Goal: Transaction & Acquisition: Book appointment/travel/reservation

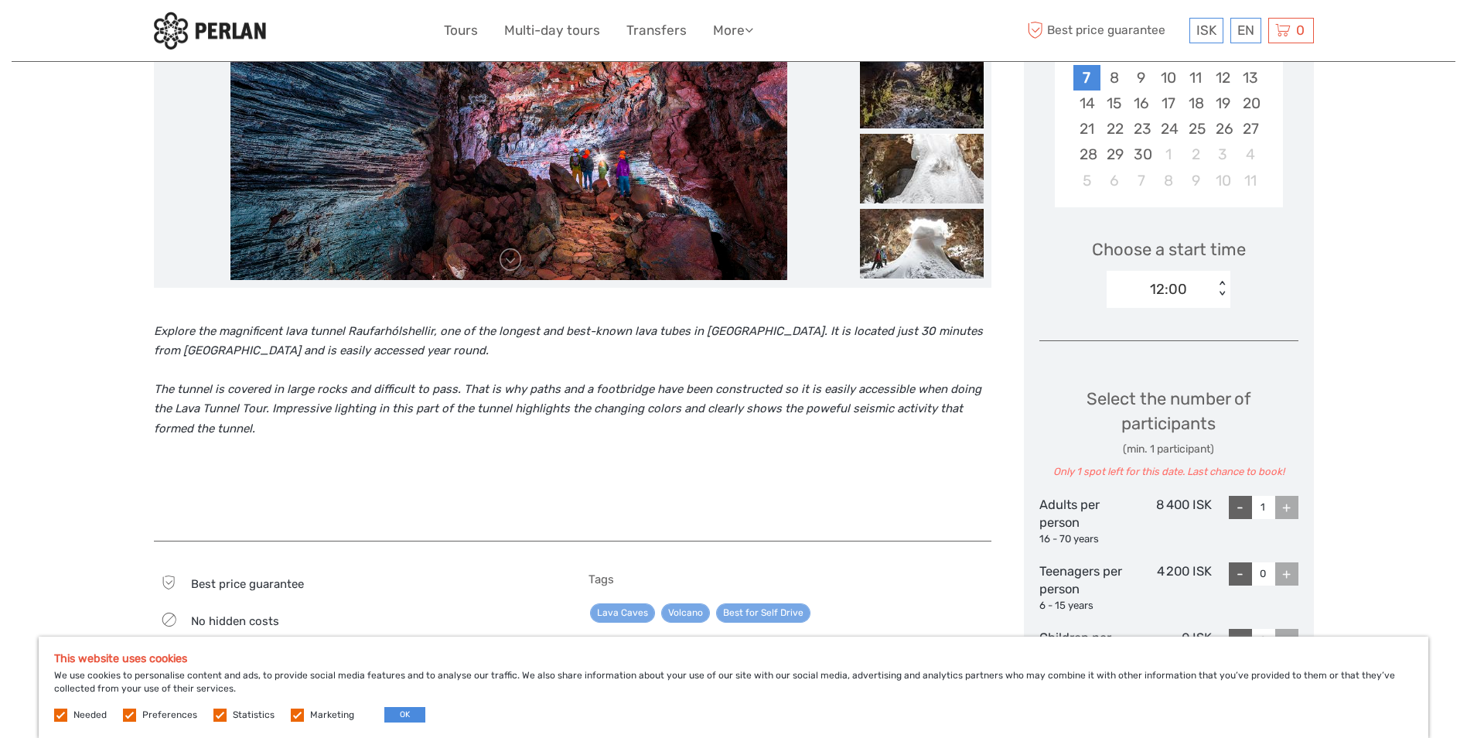
scroll to position [387, 0]
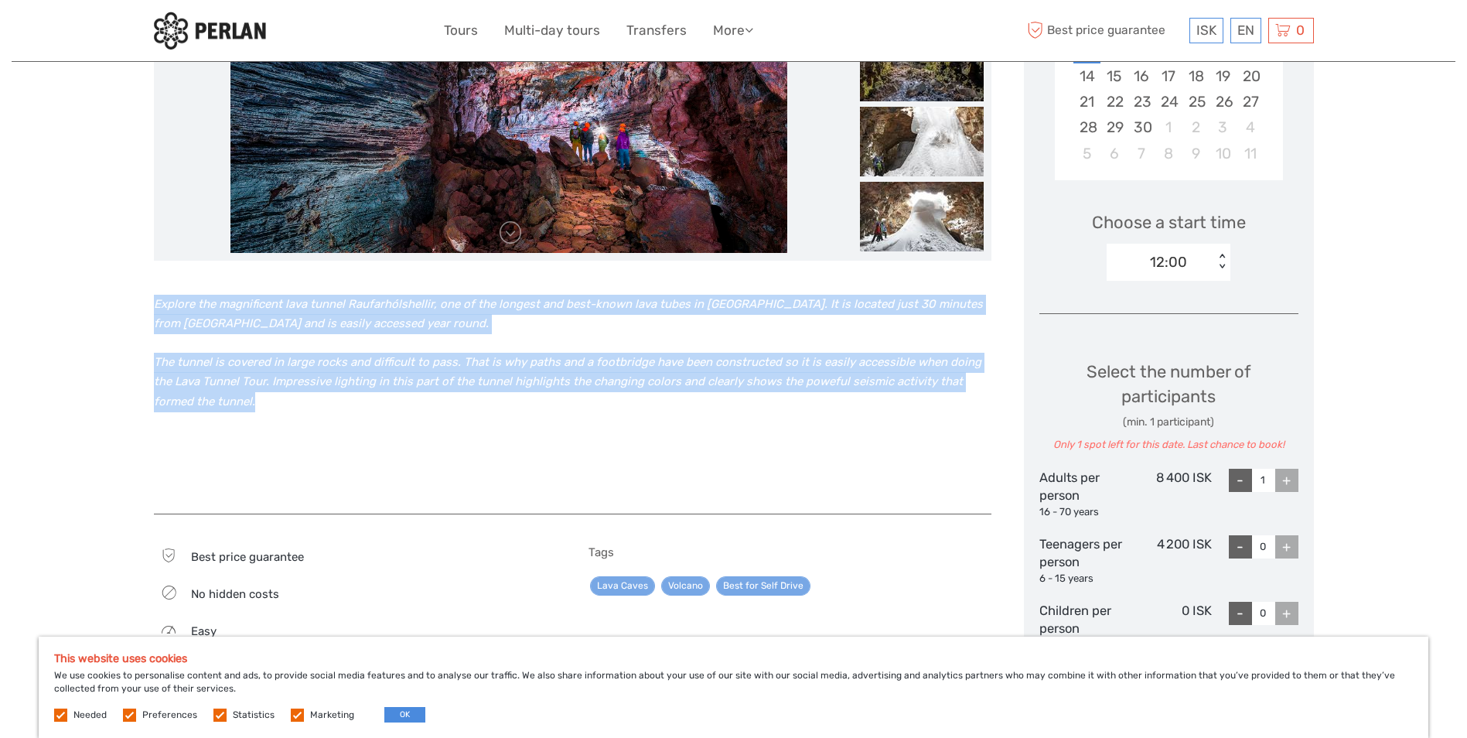
drag, startPoint x: 244, startPoint y: 410, endPoint x: 145, endPoint y: 295, distance: 151.3
click at [145, 295] on div "Region / Starts from: South Travel method: Self-Drive Category: Lava and Volcan…" at bounding box center [734, 562] width 1444 height 1899
drag, startPoint x: 145, startPoint y: 295, endPoint x: 207, endPoint y: 311, distance: 64.5
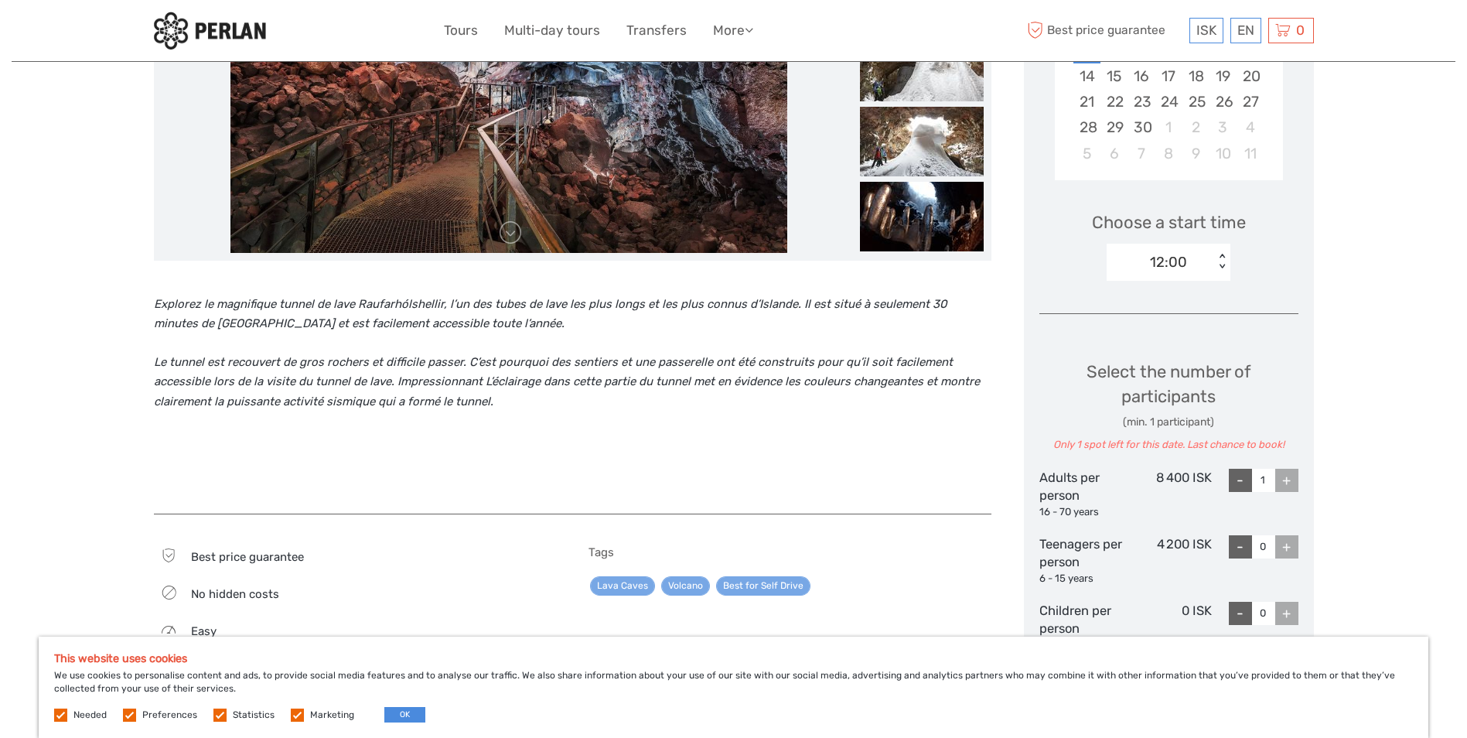
click at [566, 441] on div "Explorez le magnifique tunnel de lave Raufarhólshellir, l’un des tubes de lave …" at bounding box center [573, 387] width 838 height 223
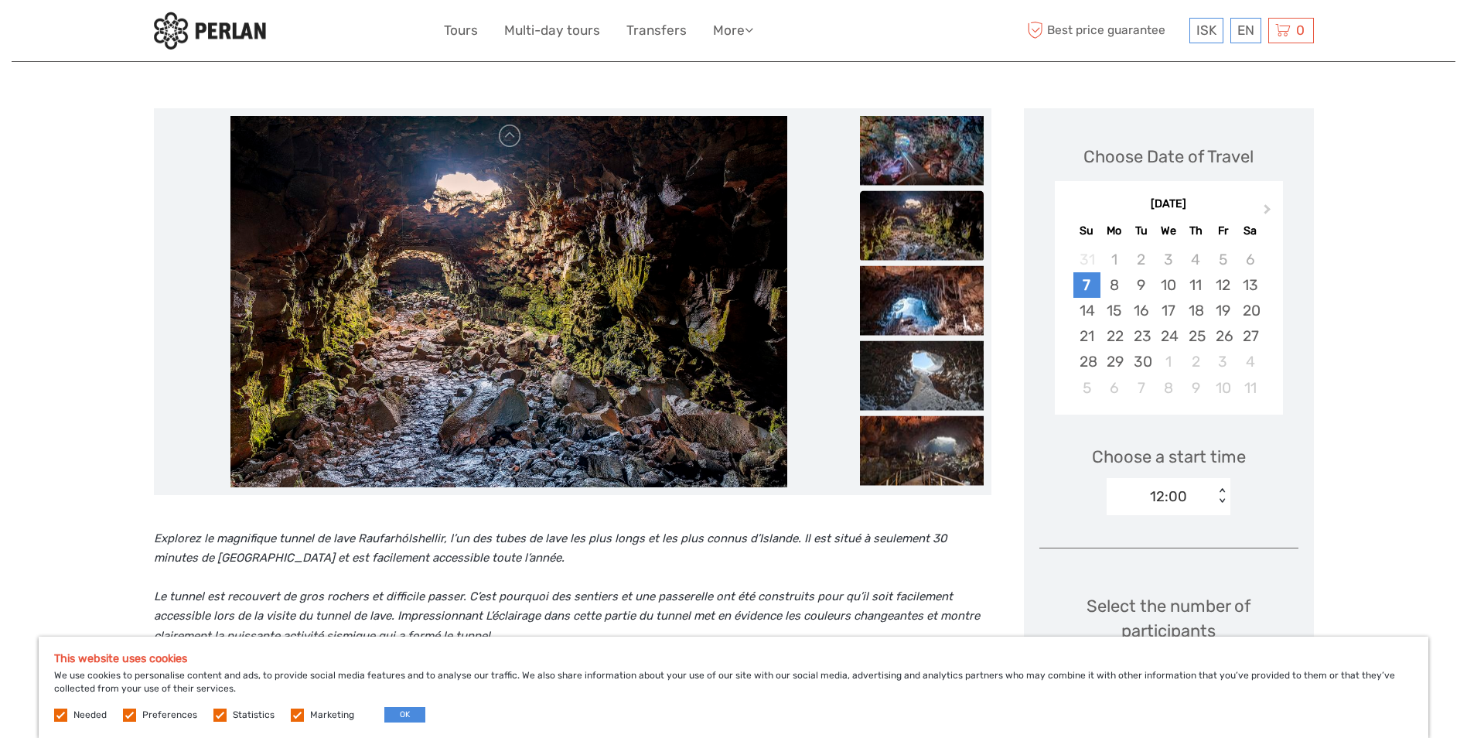
scroll to position [0, 0]
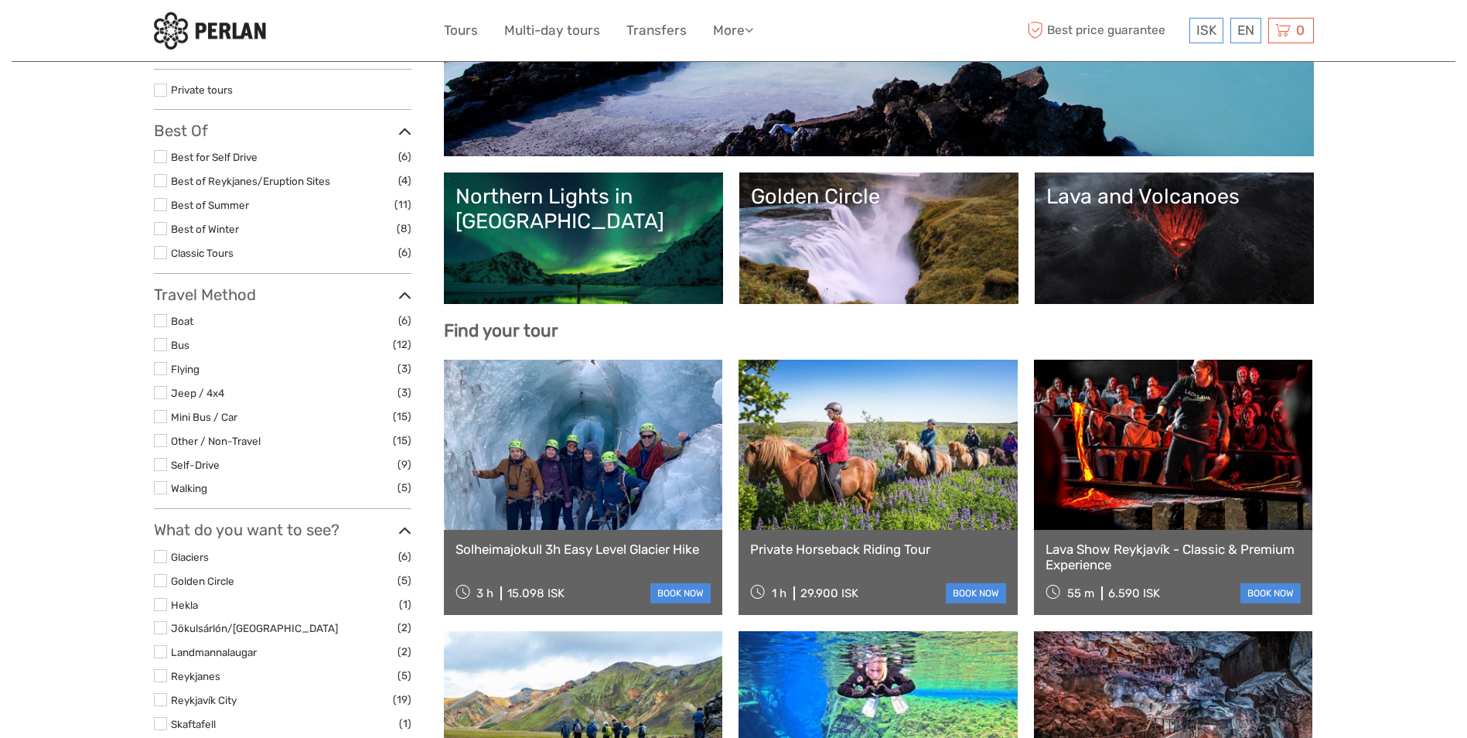
select select
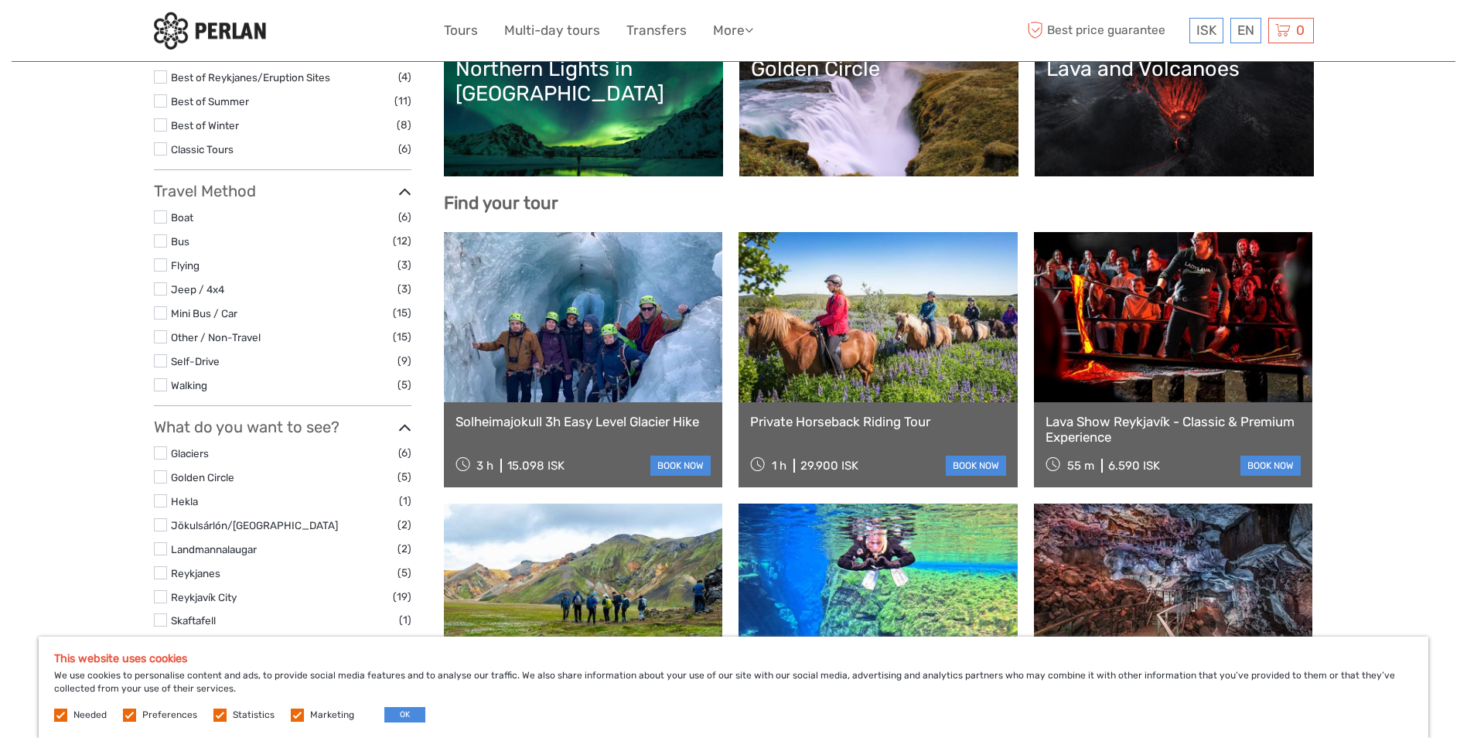
scroll to position [387, 0]
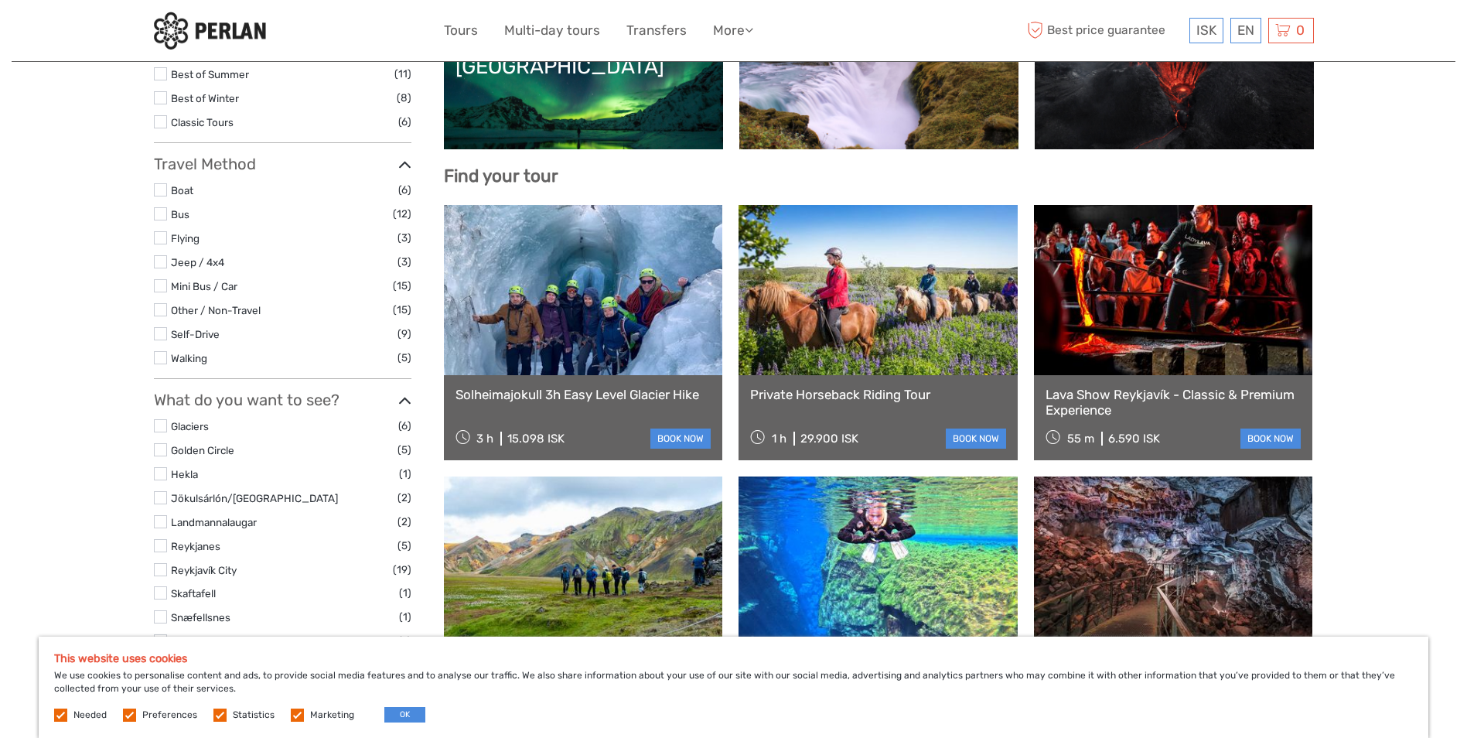
click at [1202, 331] on link at bounding box center [1173, 290] width 279 height 170
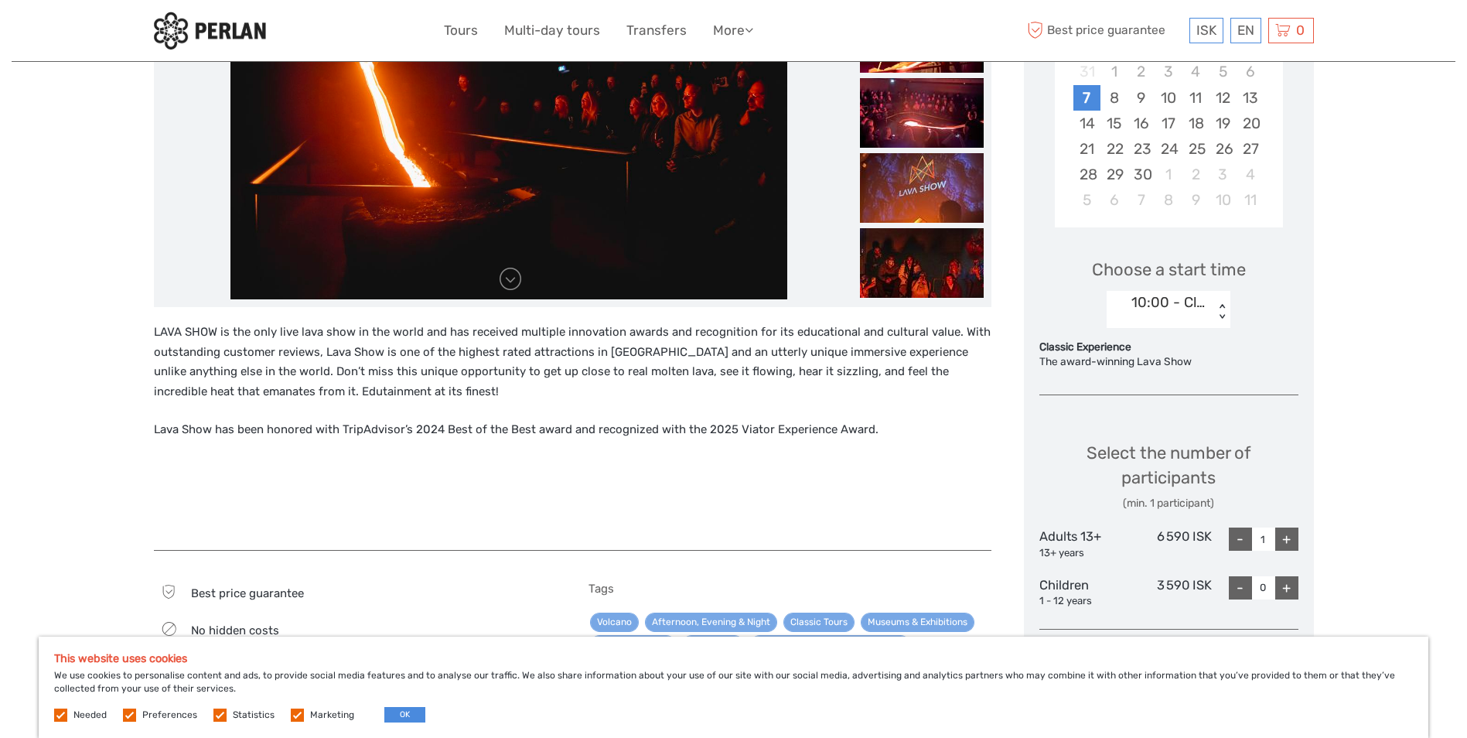
scroll to position [309, 0]
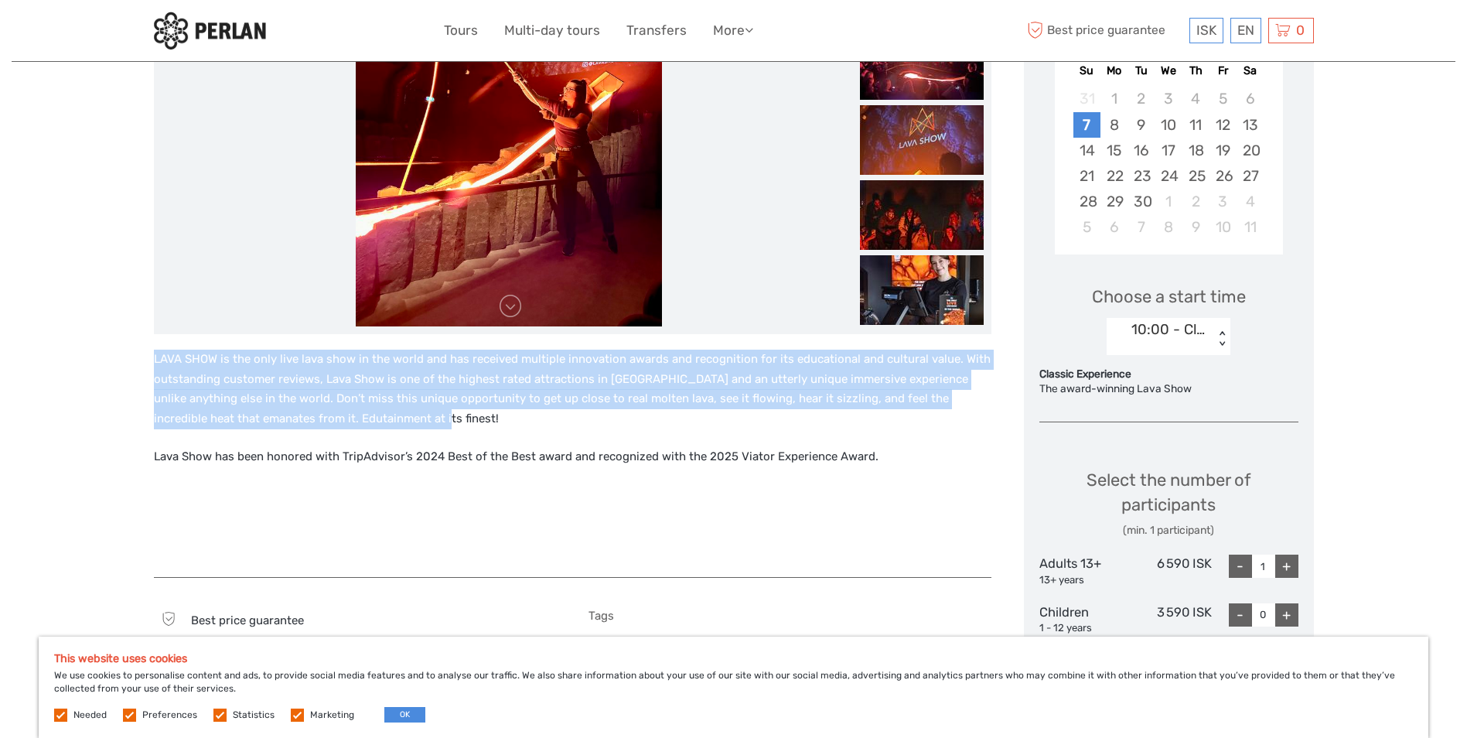
drag, startPoint x: 402, startPoint y: 420, endPoint x: 148, endPoint y: 361, distance: 260.4
drag, startPoint x: 148, startPoint y: 361, endPoint x: 220, endPoint y: 363, distance: 71.9
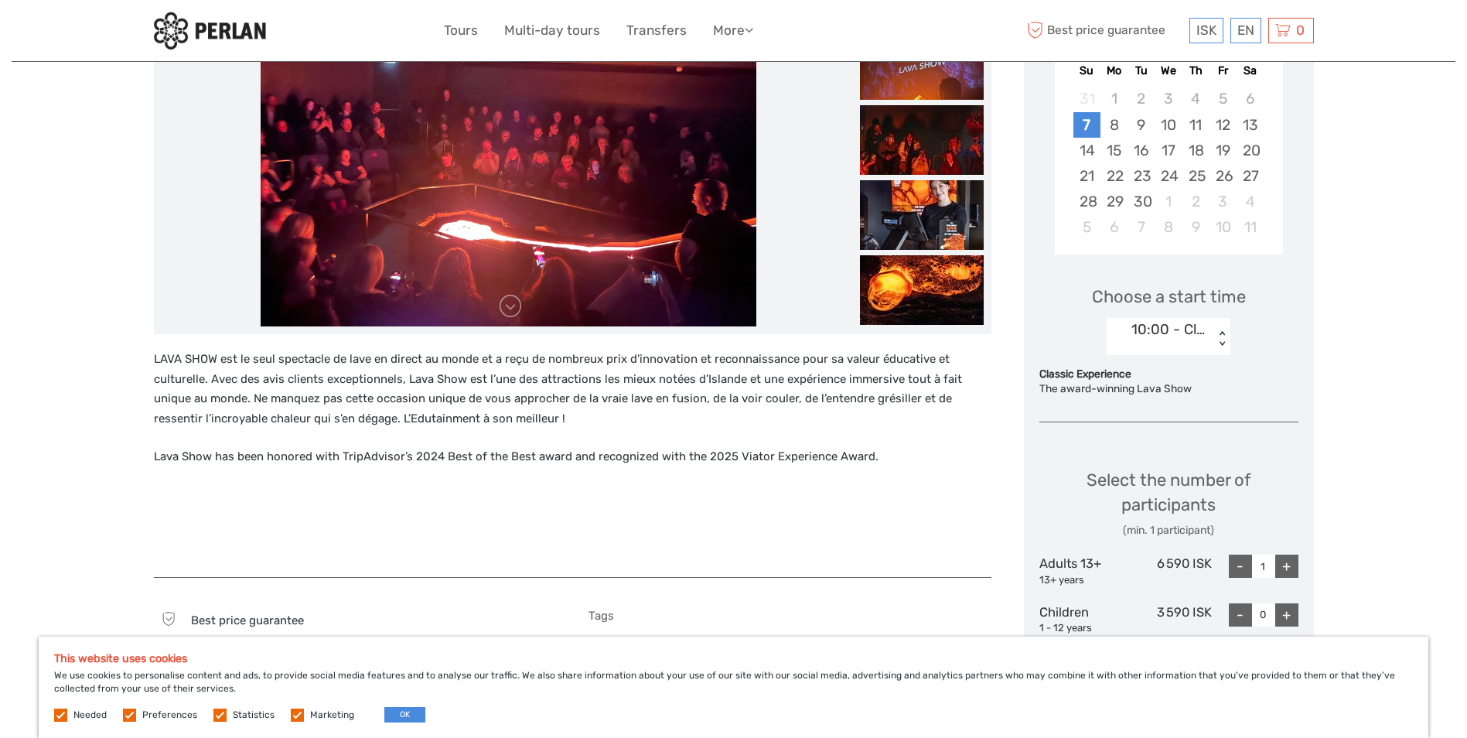
click at [798, 499] on h2 at bounding box center [573, 498] width 838 height 25
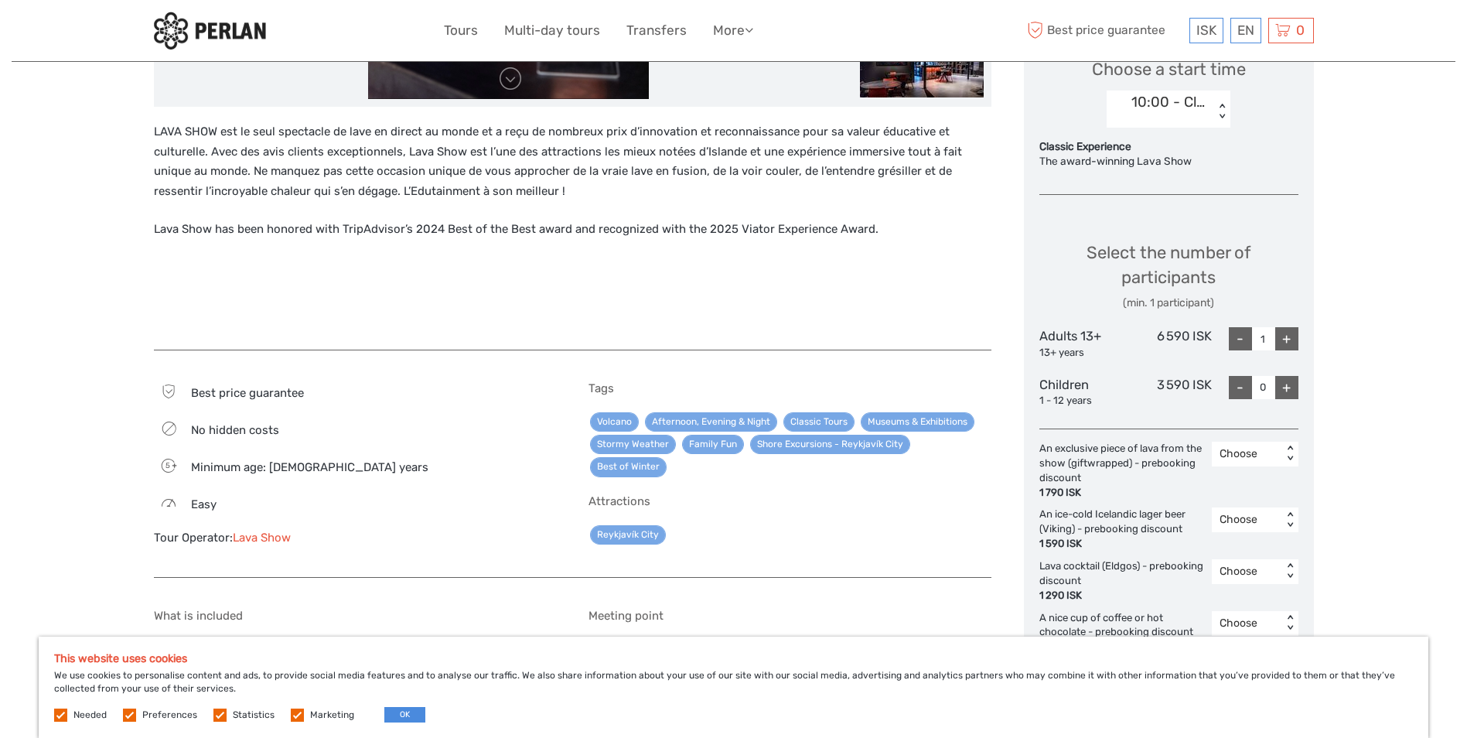
scroll to position [619, 0]
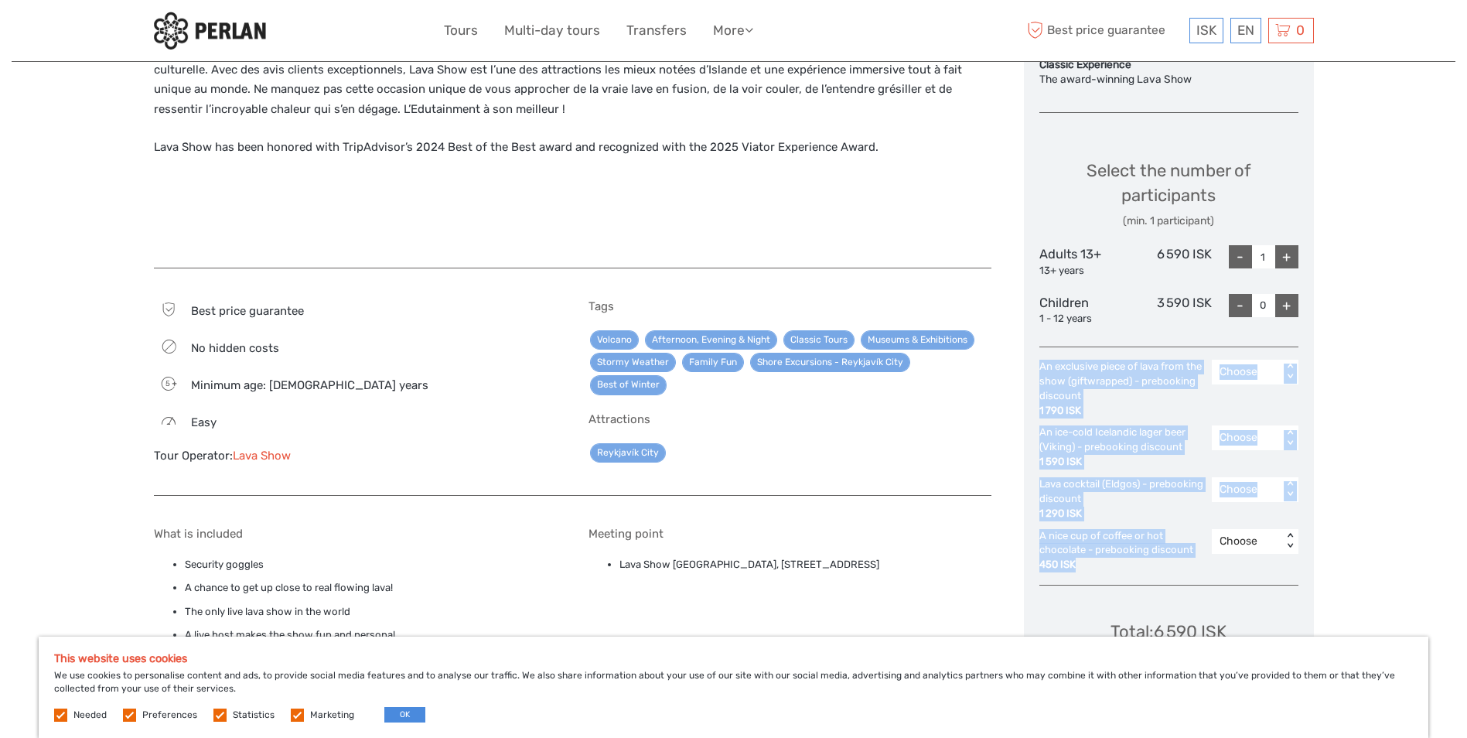
drag, startPoint x: 1196, startPoint y: 558, endPoint x: 1039, endPoint y: 368, distance: 245.6
click at [1039, 368] on div "An exclusive piece of lava from the show (giftwrapped) - prebooking discount 1 …" at bounding box center [1168, 466] width 259 height 213
drag, startPoint x: 1039, startPoint y: 368, endPoint x: 1045, endPoint y: 386, distance: 18.8
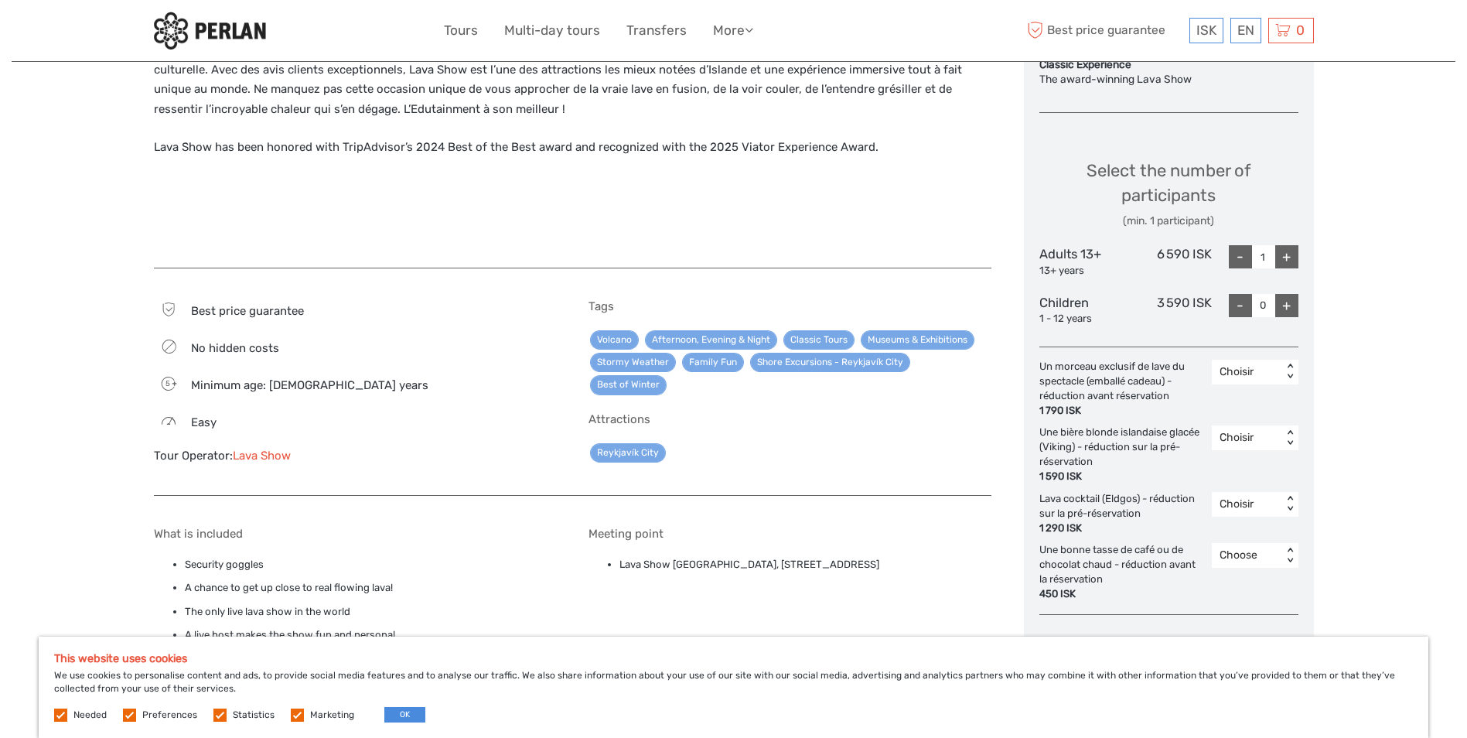
click at [895, 442] on div "Reykjavík City" at bounding box center [790, 453] width 403 height 22
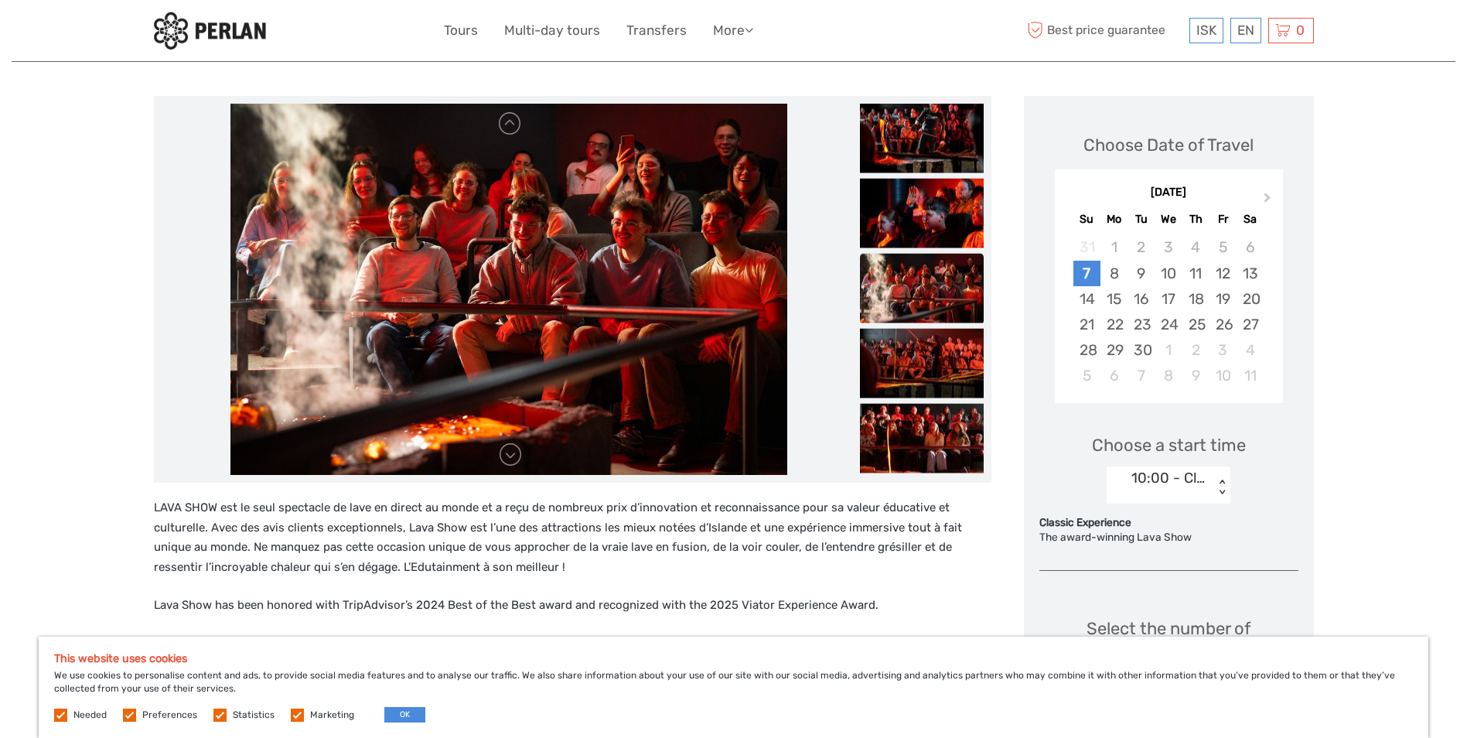
scroll to position [155, 0]
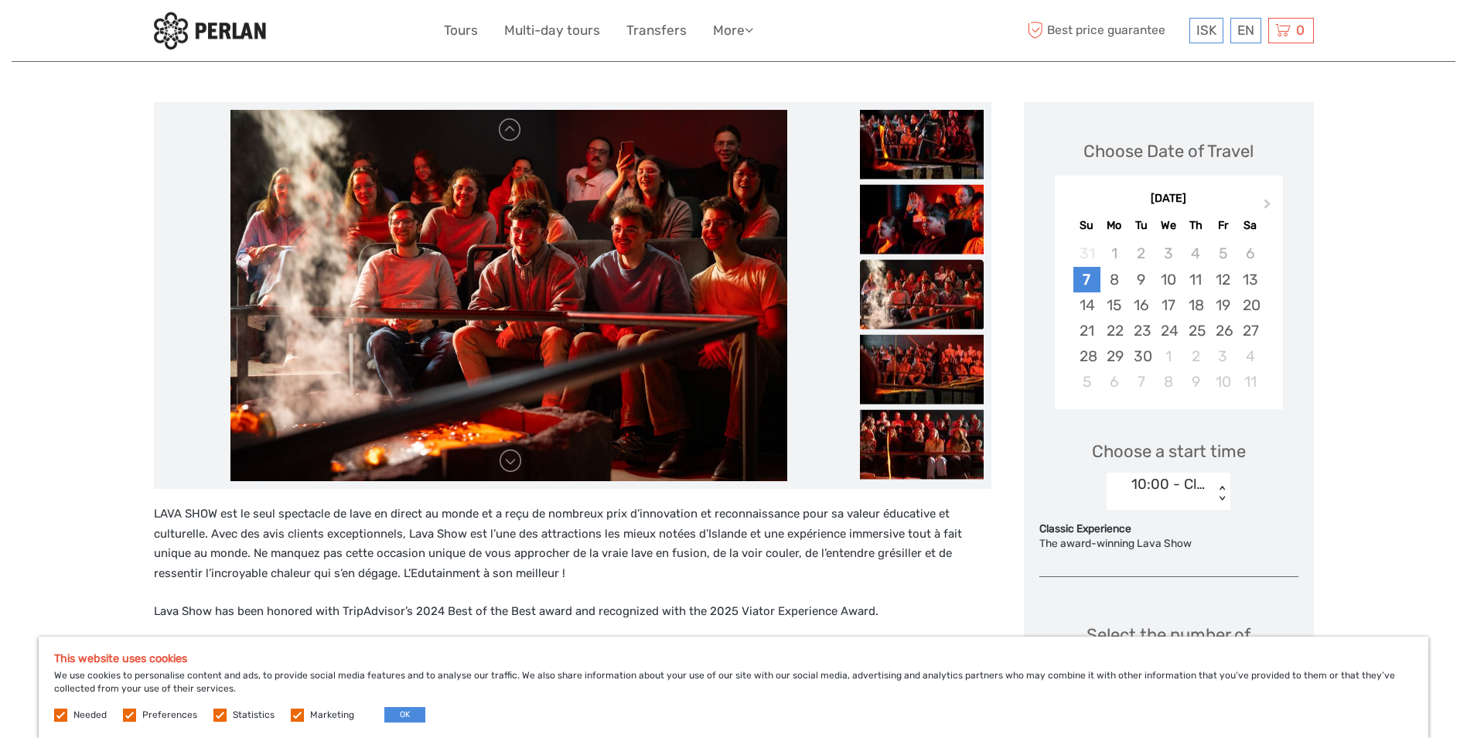
click at [1224, 500] on div "< >" at bounding box center [1222, 494] width 13 height 16
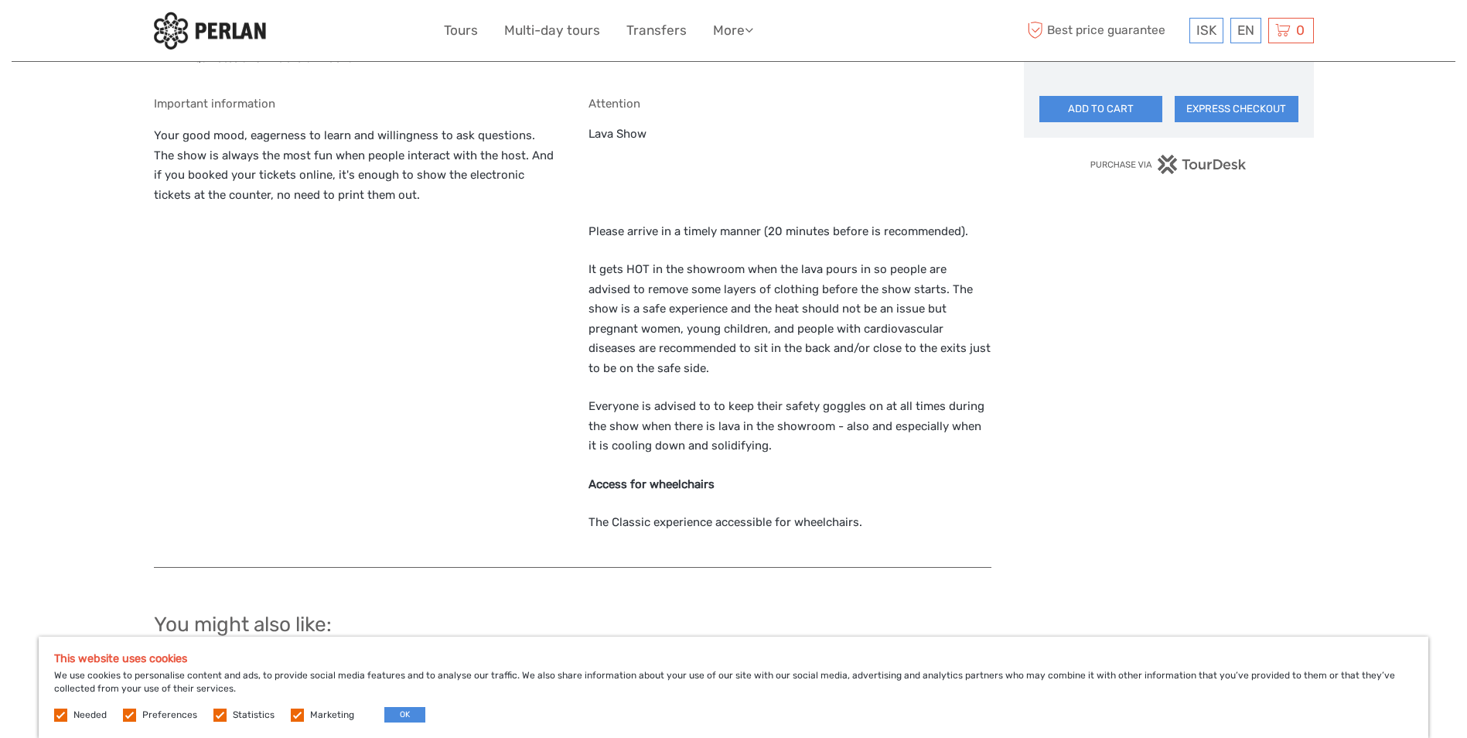
scroll to position [1237, 0]
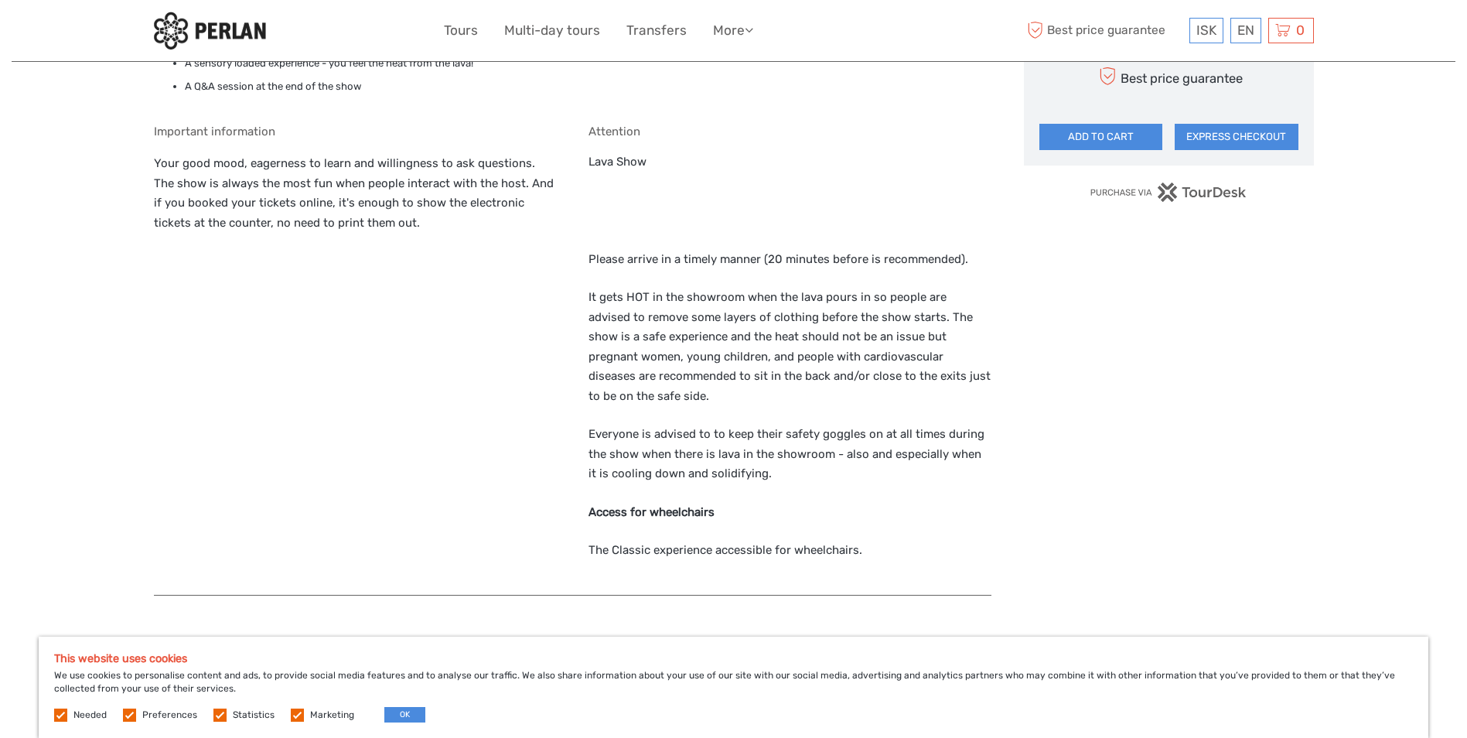
drag, startPoint x: 888, startPoint y: 558, endPoint x: 575, endPoint y: 258, distance: 433.2
click at [575, 258] on div "What is included Security goggles A chance to get up close to real flowing lava…" at bounding box center [573, 244] width 838 height 703
drag, startPoint x: 575, startPoint y: 258, endPoint x: 691, endPoint y: 338, distance: 141.2
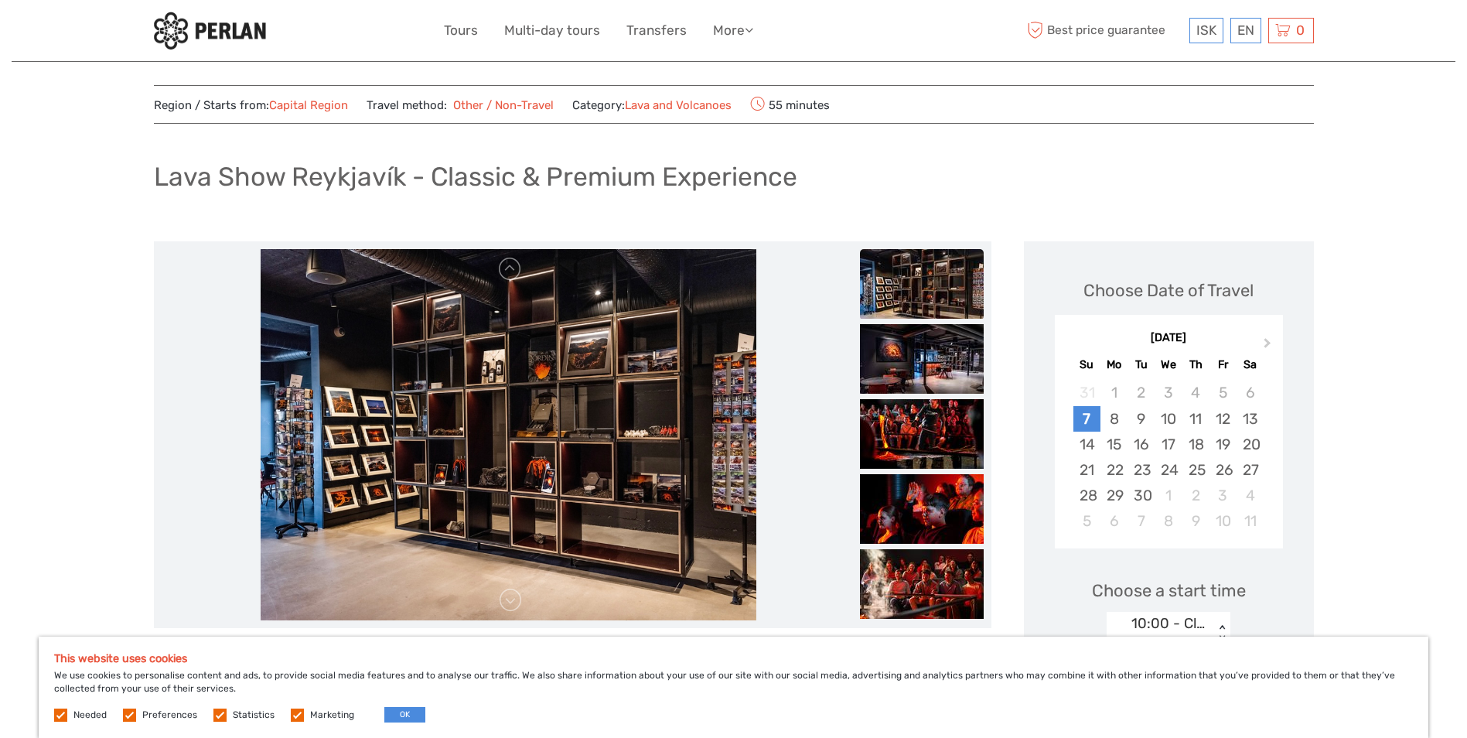
scroll to position [0, 0]
